Goal: Use online tool/utility: Use online tool/utility

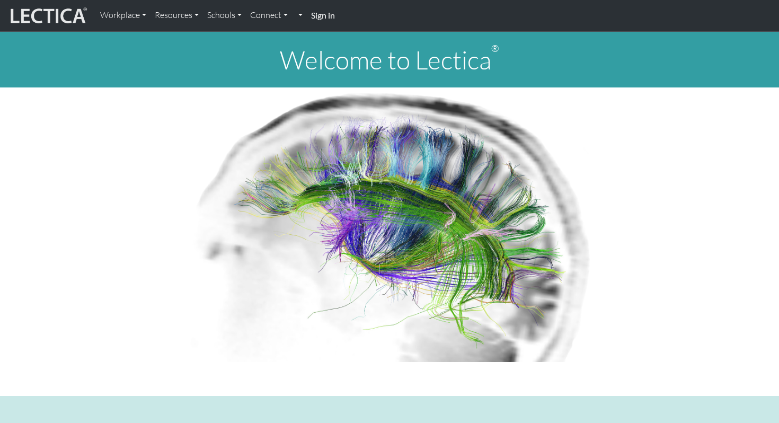
click at [389, 62] on h1 "Welcome to Lectica ®" at bounding box center [389, 59] width 779 height 31
click at [67, 12] on img at bounding box center [47, 16] width 79 height 20
click at [125, 15] on link "Workplace" at bounding box center [123, 15] width 55 height 22
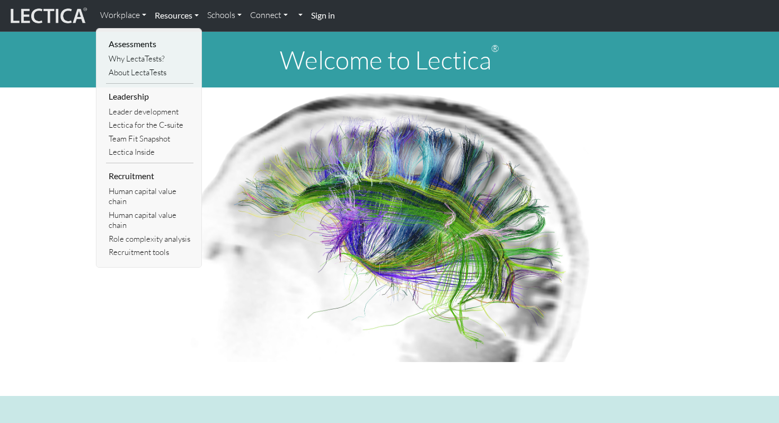
click at [176, 14] on link "Resources" at bounding box center [176, 15] width 52 height 22
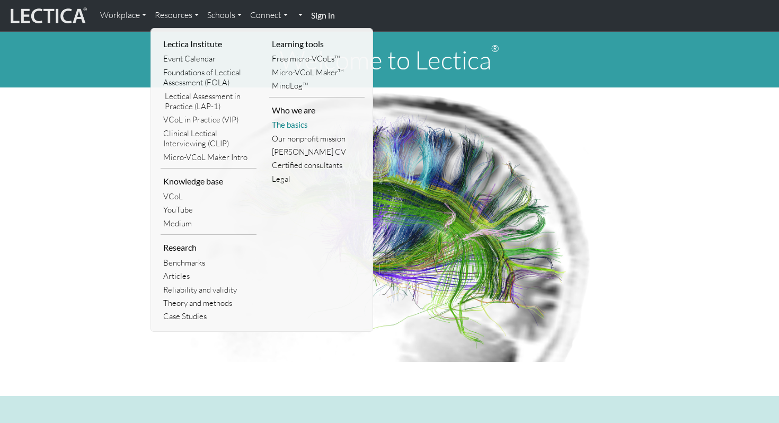
click at [288, 122] on link "The basics" at bounding box center [317, 124] width 96 height 13
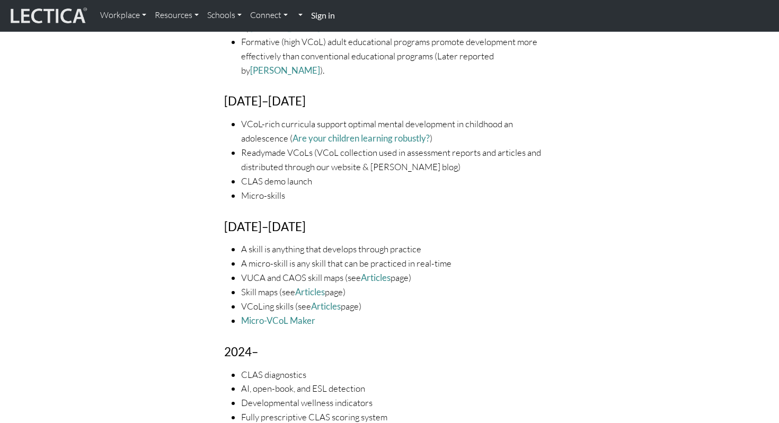
scroll to position [1808, 0]
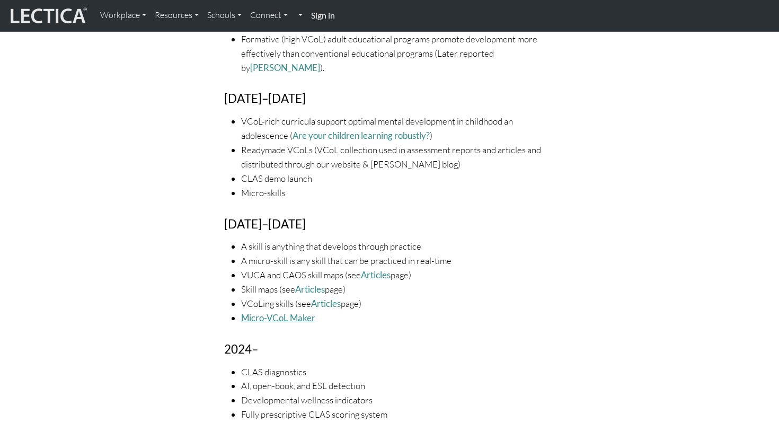
click at [274, 312] on link "Micro-VCoL Maker" at bounding box center [278, 317] width 74 height 11
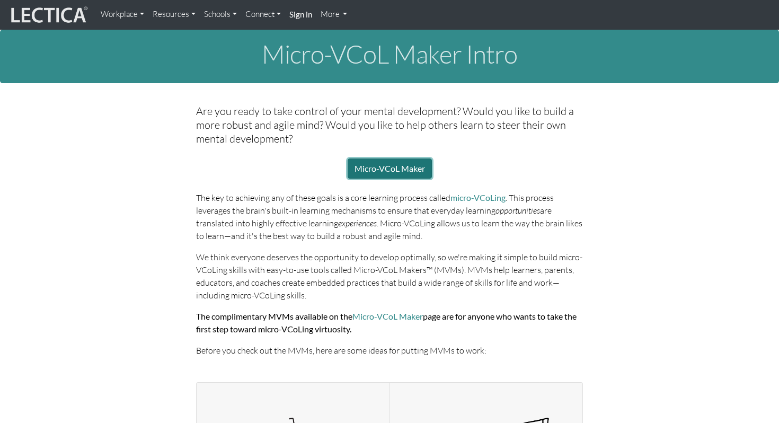
click at [399, 174] on link "Micro-VCoL Maker" at bounding box center [390, 168] width 84 height 20
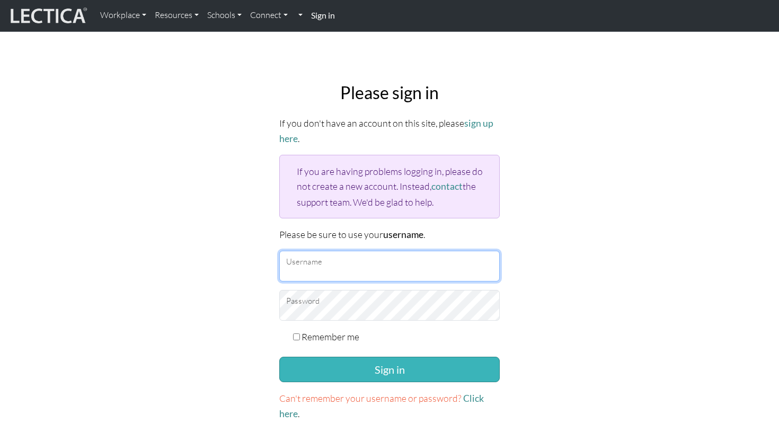
type input "[PERSON_NAME]"
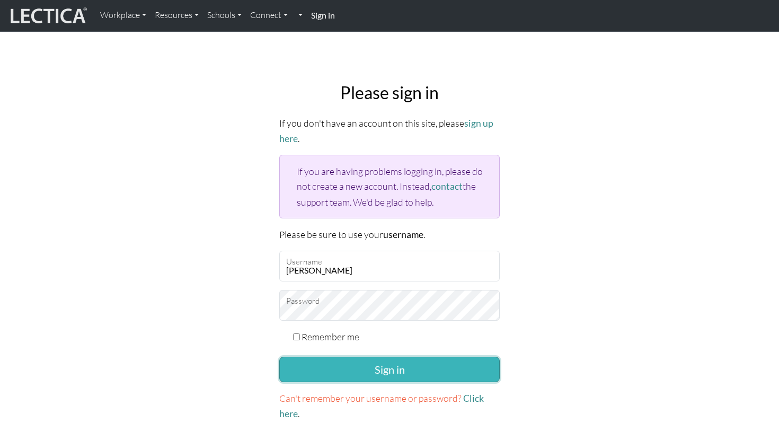
click at [394, 365] on button "Sign in" at bounding box center [389, 369] width 220 height 25
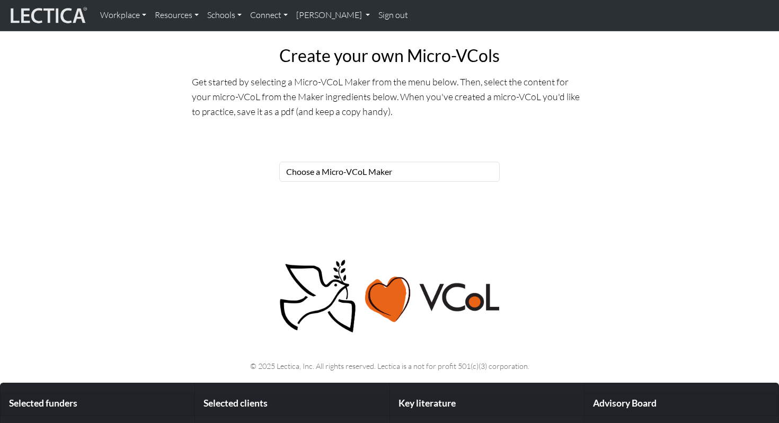
scroll to position [344, 0]
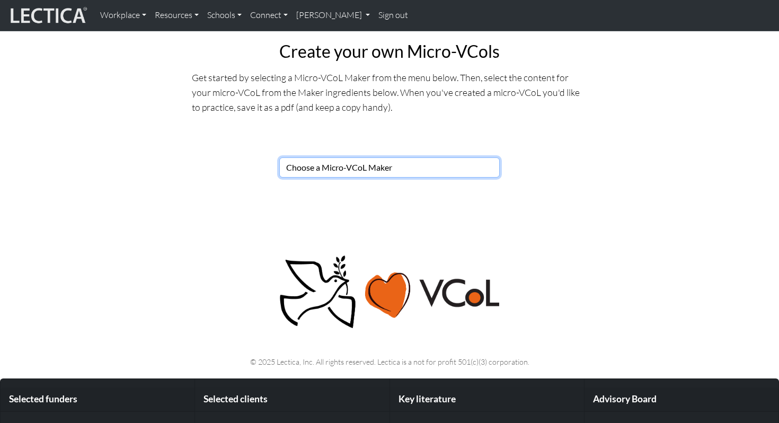
click at [364, 164] on select "Choose a Micro-VCoL Maker" at bounding box center [389, 167] width 220 height 20
click at [279, 157] on select "Choose a Micro-VCoL Maker" at bounding box center [389, 167] width 220 height 20
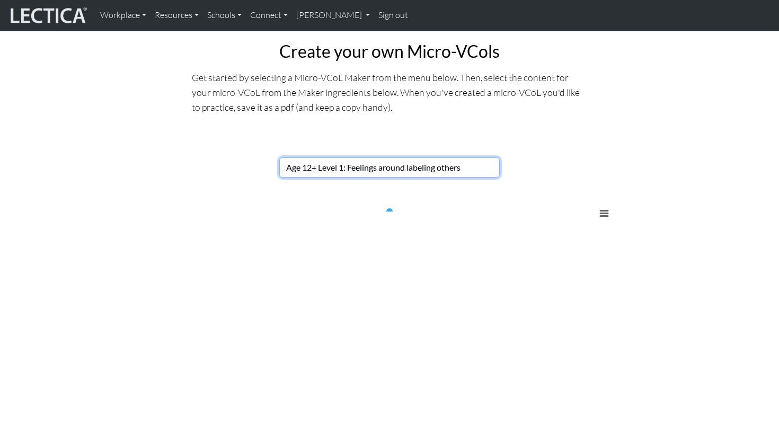
click at [374, 166] on select "Choose a Micro-VCoL Maker" at bounding box center [389, 167] width 220 height 20
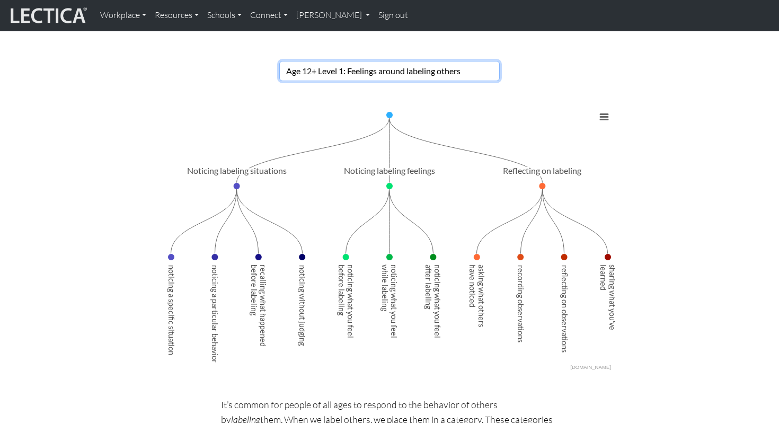
scroll to position [447, 0]
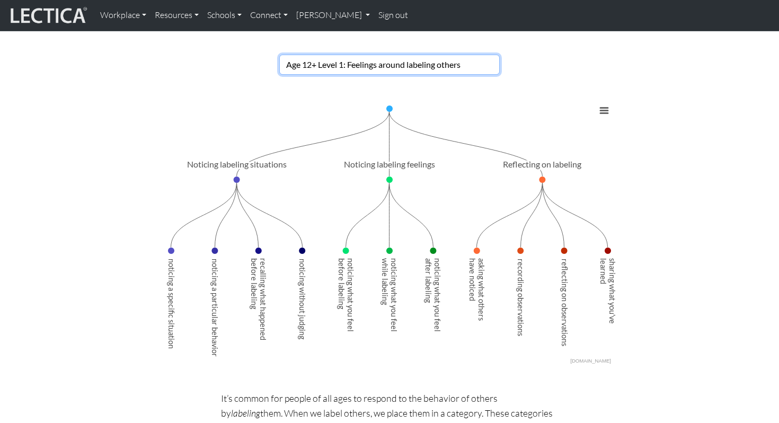
click at [430, 65] on select "Choose a Micro-VCoL Maker" at bounding box center [389, 65] width 220 height 20
select select "86fe97c5-6993-4b0b-a33a-d91b5247287c"
click at [279, 55] on select "Choose a Micro-VCoL Maker" at bounding box center [389, 65] width 220 height 20
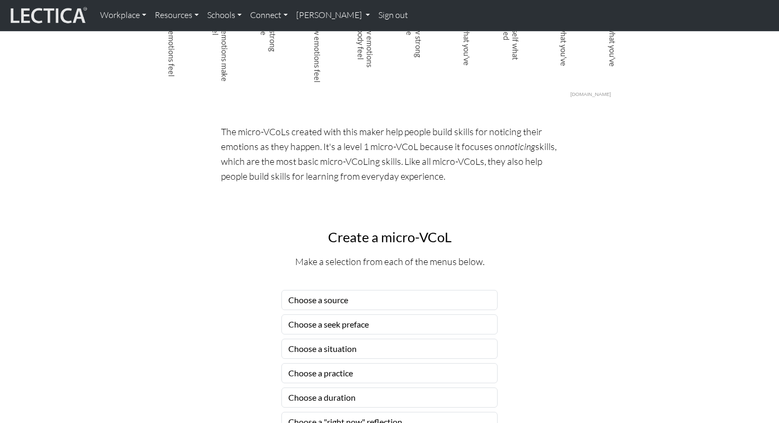
scroll to position [727, 0]
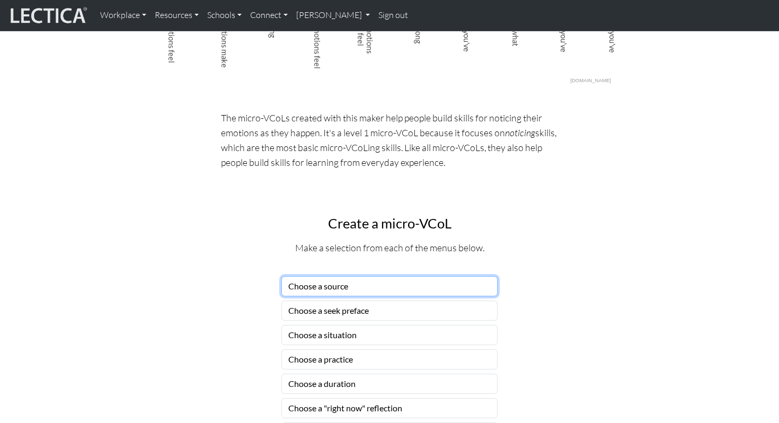
click at [391, 287] on select "Choose a source" at bounding box center [389, 286] width 216 height 20
select select "peers"
click at [281, 276] on select "Choose a source" at bounding box center [389, 286] width 216 height 20
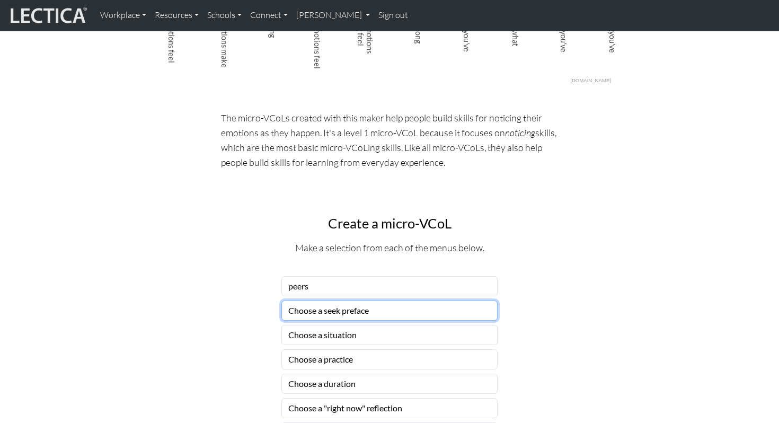
click at [333, 314] on select "Choose a seek preface" at bounding box center [389, 310] width 216 height 20
select select "get started by asking"
click at [281, 300] on select "Choose a seek preface" at bounding box center [389, 310] width 216 height 20
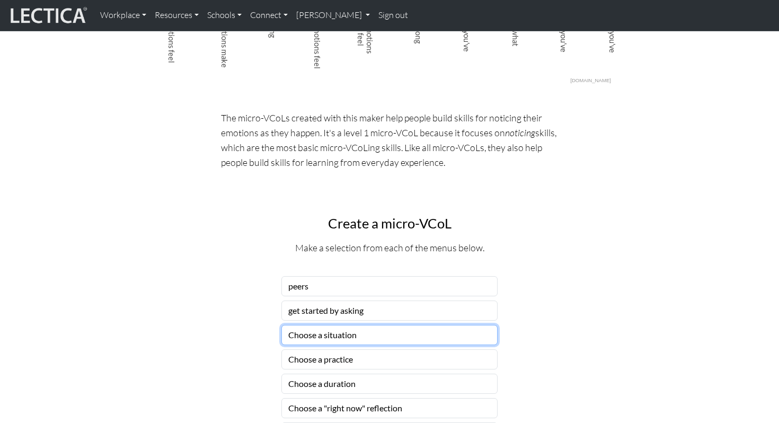
click at [328, 332] on select "Choose a situation" at bounding box center [389, 335] width 216 height 20
select select "frustrated"
click at [281, 325] on select "Choose a situation" at bounding box center [389, 335] width 216 height 20
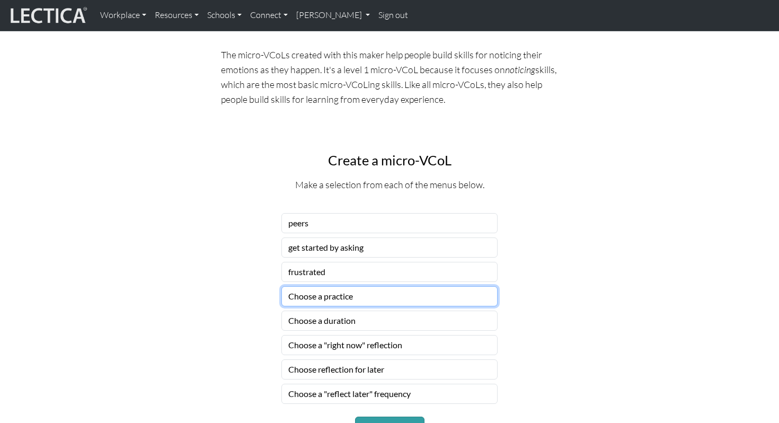
click at [335, 301] on select "Choose a practice" at bounding box center [389, 296] width 216 height 20
select select "notice how your body feels"
click at [281, 287] on select "Choose a practice" at bounding box center [389, 297] width 216 height 20
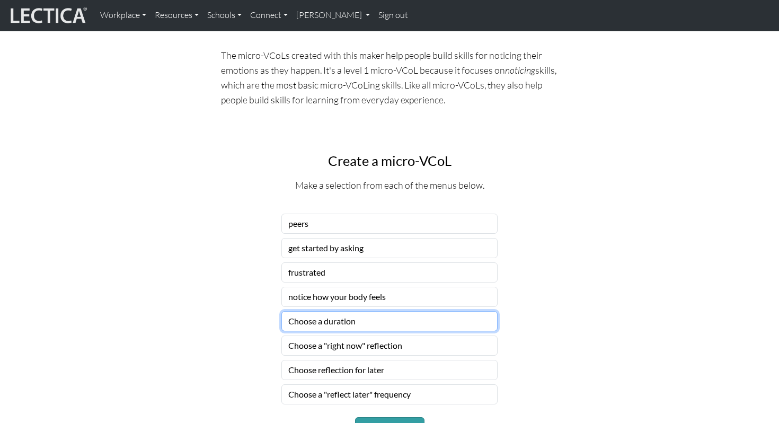
click at [337, 325] on select "Choose a duration" at bounding box center [389, 321] width 216 height 20
select select "for a couple of days"
click at [281, 311] on select "Choose a duration" at bounding box center [389, 321] width 216 height 20
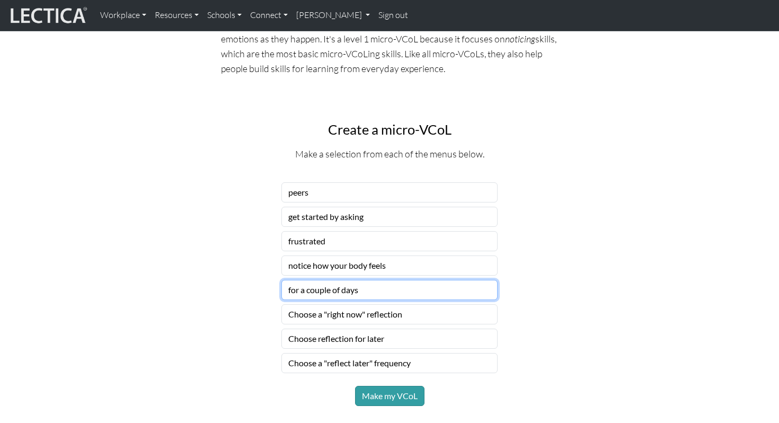
scroll to position [832, 0]
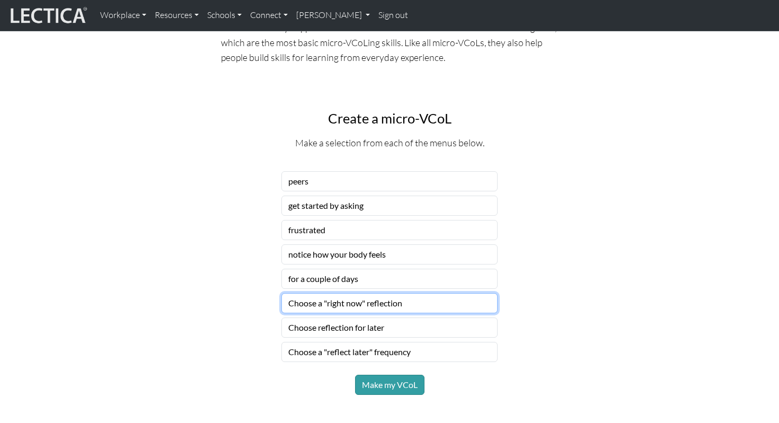
click at [331, 305] on select "Choose a "right now" reflection" at bounding box center [389, 303] width 216 height 20
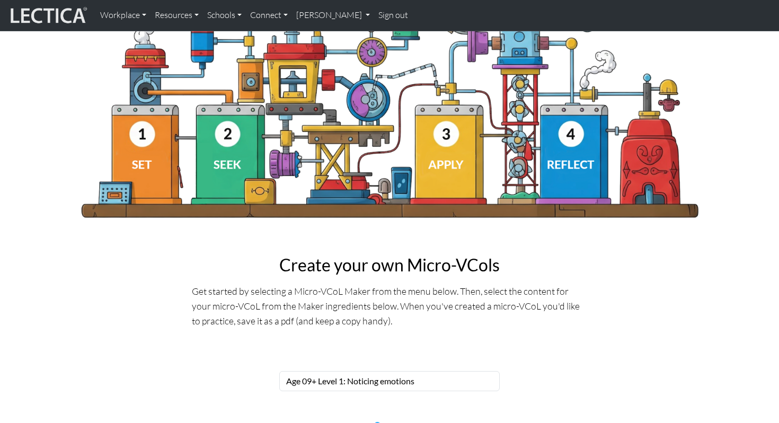
scroll to position [0, 0]
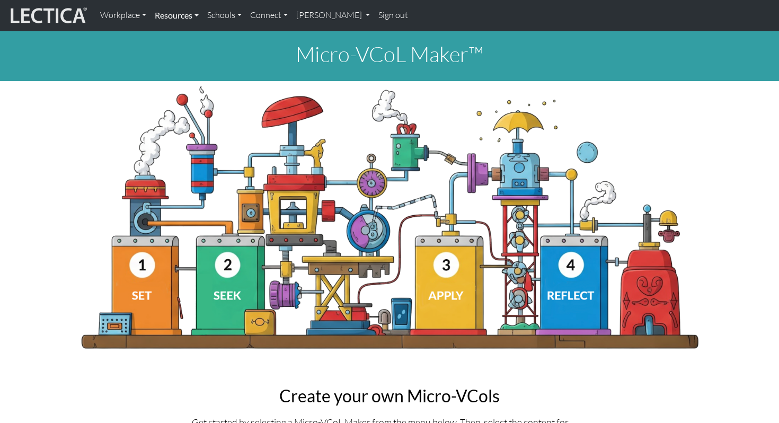
click at [182, 11] on link "Resources" at bounding box center [176, 15] width 52 height 22
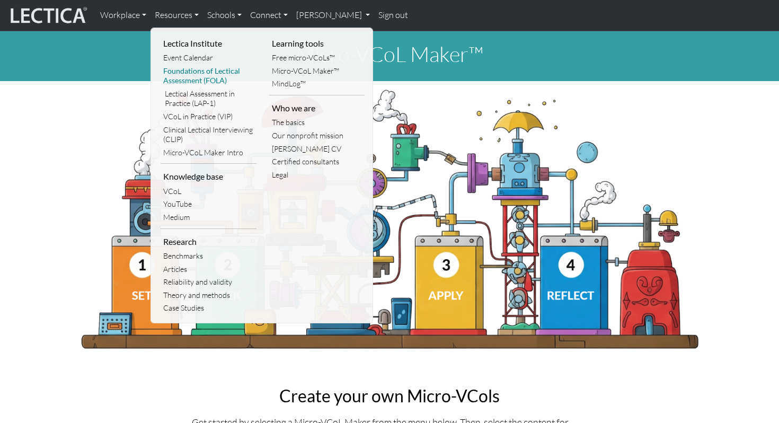
click at [193, 79] on link "Foundations of Lectical Assessment (FOLA)" at bounding box center [209, 76] width 96 height 23
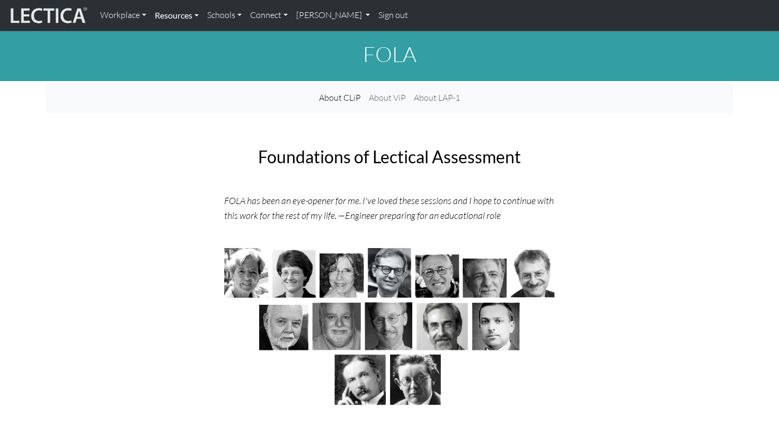
click at [172, 12] on link "Resources" at bounding box center [176, 15] width 52 height 22
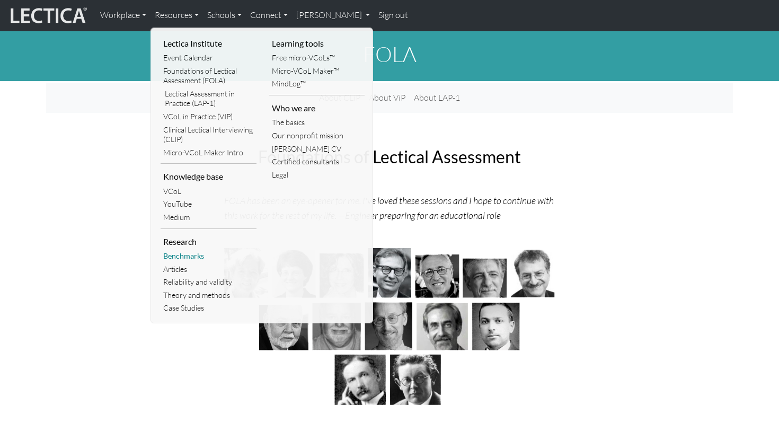
click at [187, 254] on link "Benchmarks" at bounding box center [209, 256] width 96 height 13
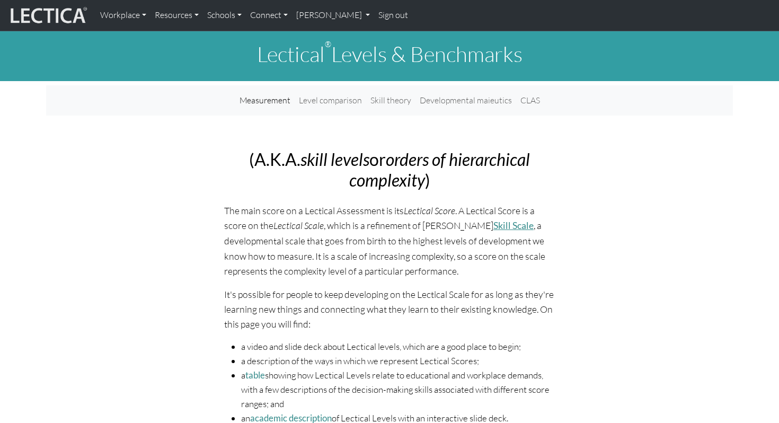
click at [515, 229] on link "Skill Scale" at bounding box center [513, 225] width 40 height 11
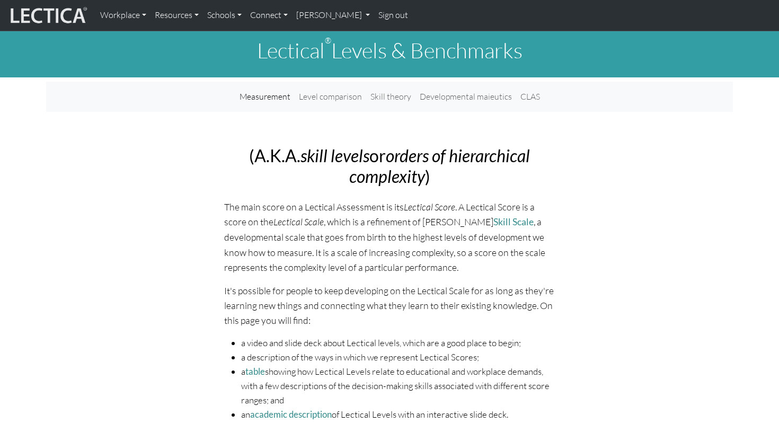
scroll to position [5, 0]
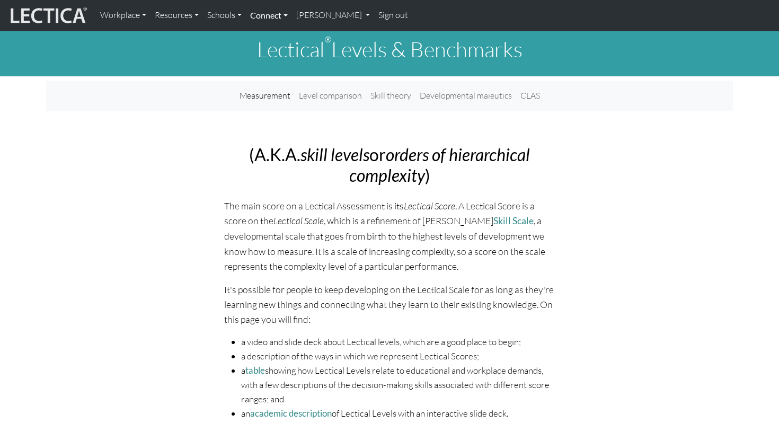
click at [273, 14] on link "Connect" at bounding box center [269, 15] width 46 height 22
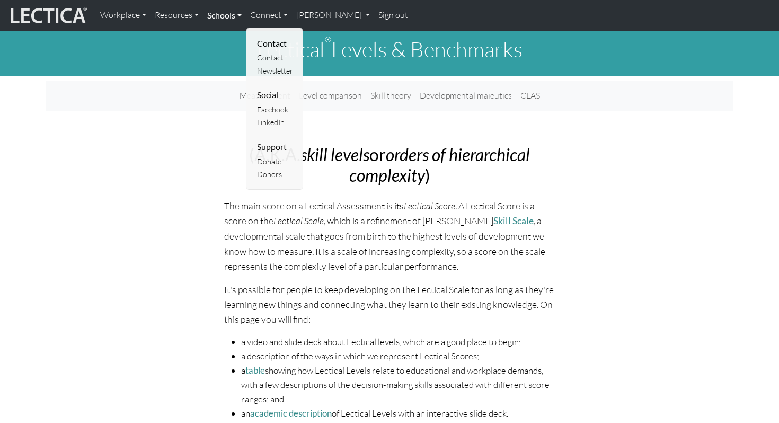
click at [239, 13] on link "Schools" at bounding box center [224, 15] width 43 height 22
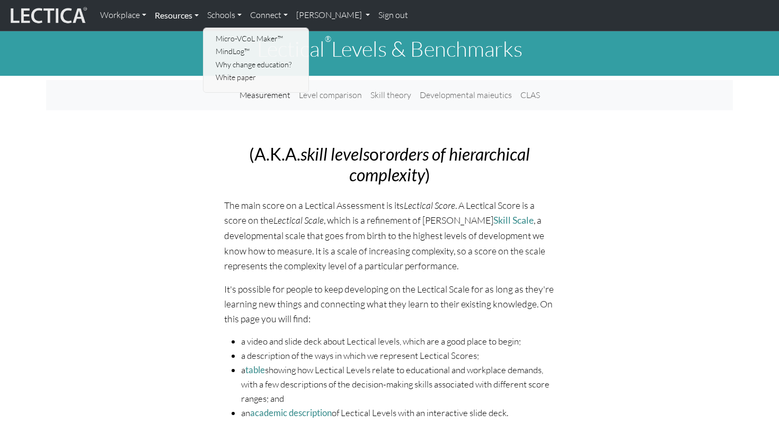
click at [191, 15] on link "Resources" at bounding box center [176, 15] width 52 height 22
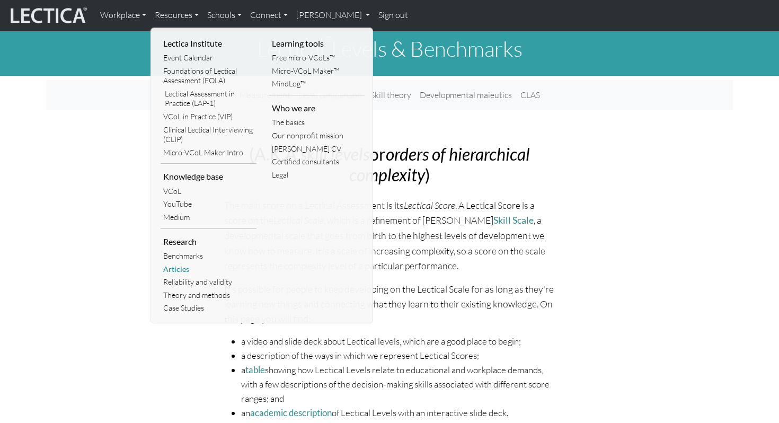
click at [180, 273] on link "Articles" at bounding box center [209, 269] width 96 height 13
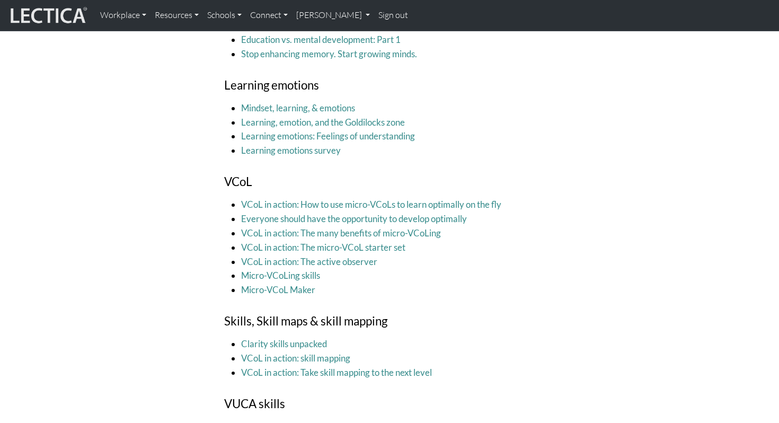
scroll to position [1504, 0]
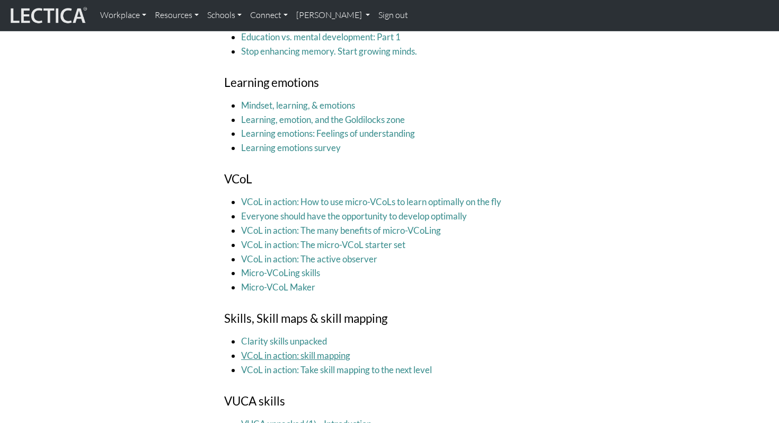
click at [317, 352] on link "VCoL in action: skill mapping" at bounding box center [295, 355] width 109 height 11
click at [354, 371] on link "VCoL in action: Take skill mapping to the next level" at bounding box center [336, 369] width 191 height 11
